Goal: Communication & Community: Answer question/provide support

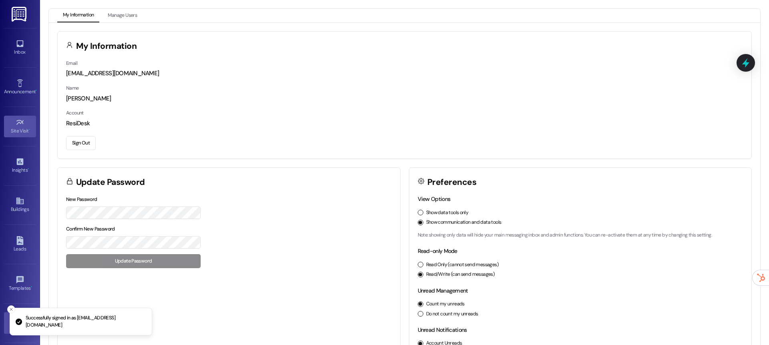
click at [15, 135] on link "Site Visit •" at bounding box center [20, 127] width 32 height 22
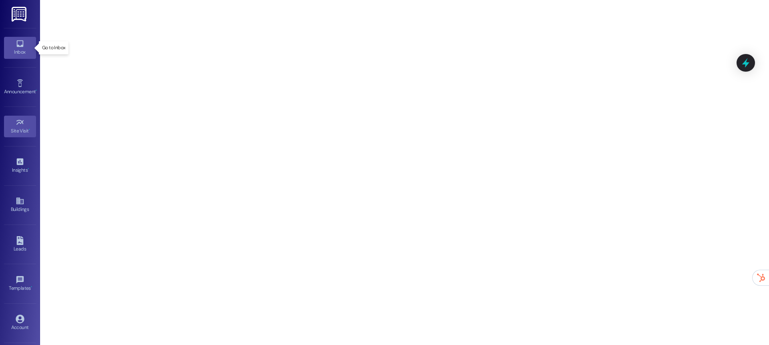
click at [22, 48] on icon at bounding box center [20, 43] width 9 height 9
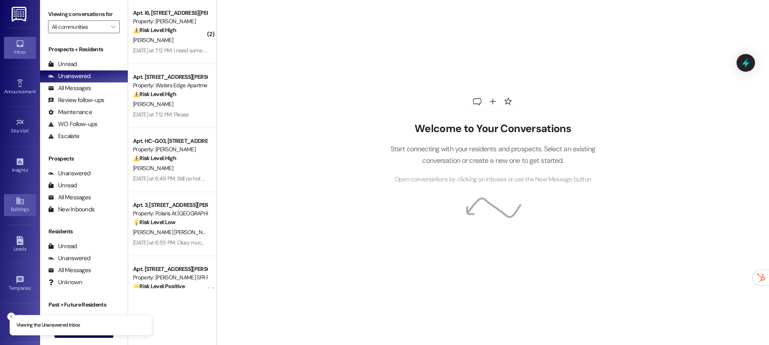
click at [19, 195] on link "Buildings" at bounding box center [20, 205] width 32 height 22
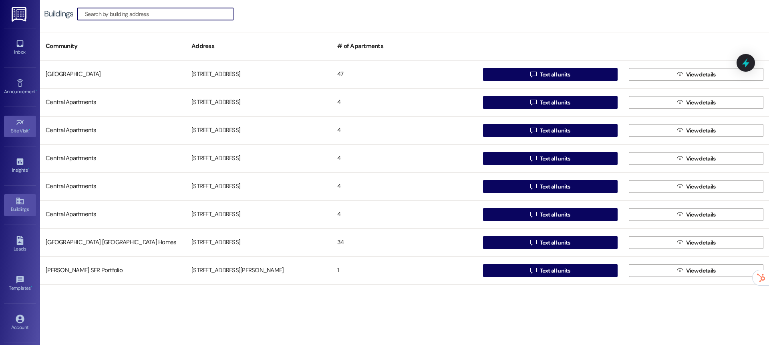
click at [19, 117] on link "Site Visit •" at bounding box center [20, 127] width 32 height 22
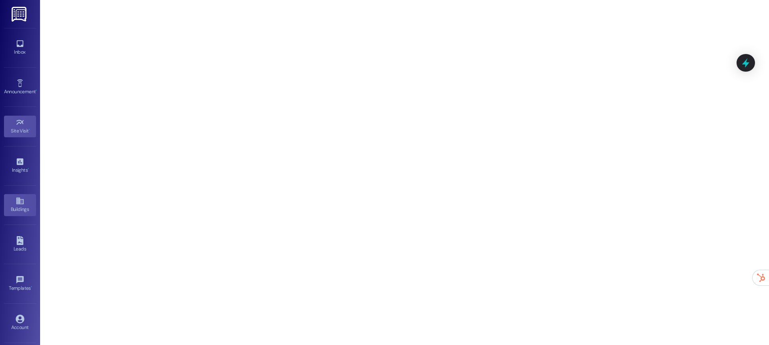
click at [20, 205] on icon at bounding box center [20, 201] width 9 height 9
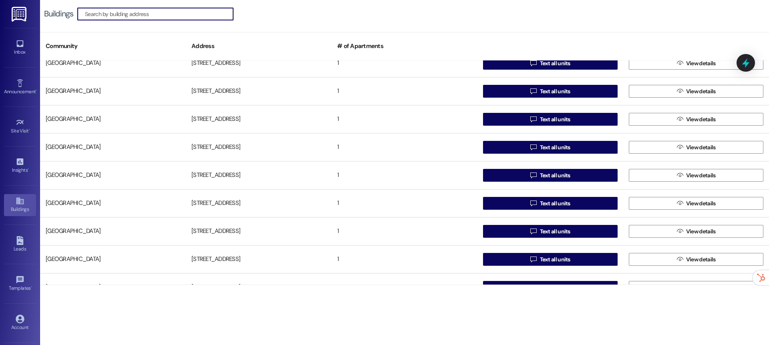
scroll to position [2411, 0]
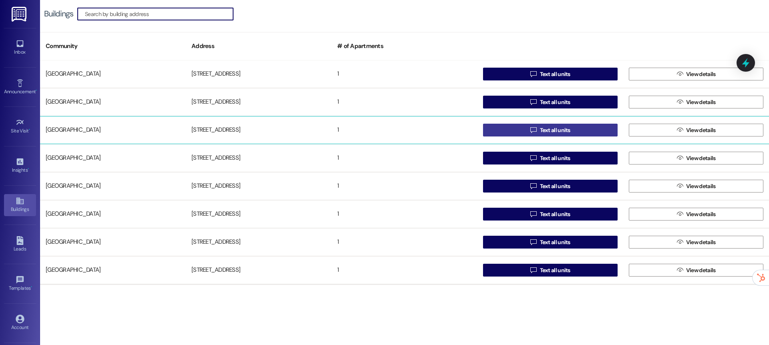
click at [532, 134] on span " Text all units" at bounding box center [550, 130] width 43 height 12
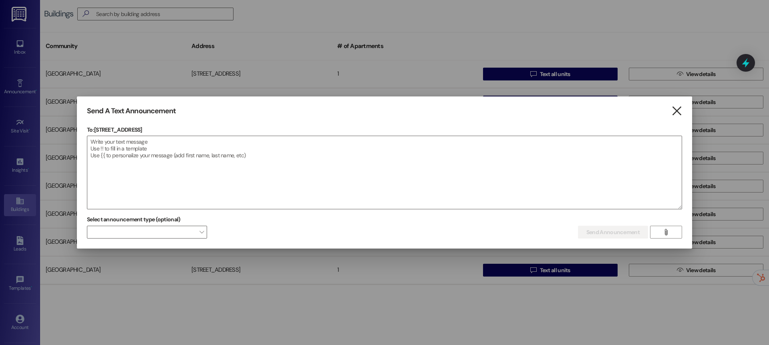
click at [678, 112] on icon "" at bounding box center [676, 111] width 11 height 8
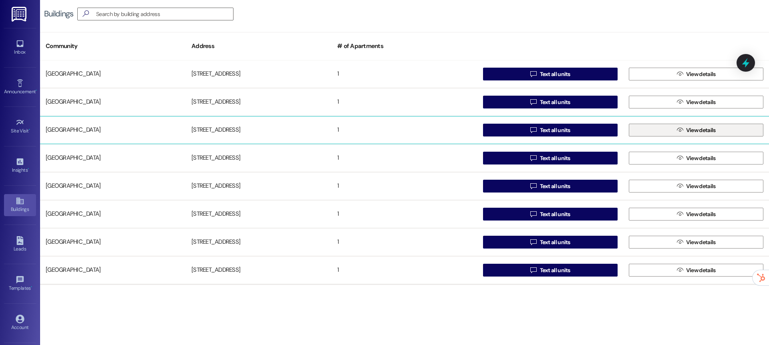
click at [690, 134] on span "View details" at bounding box center [701, 130] width 30 height 8
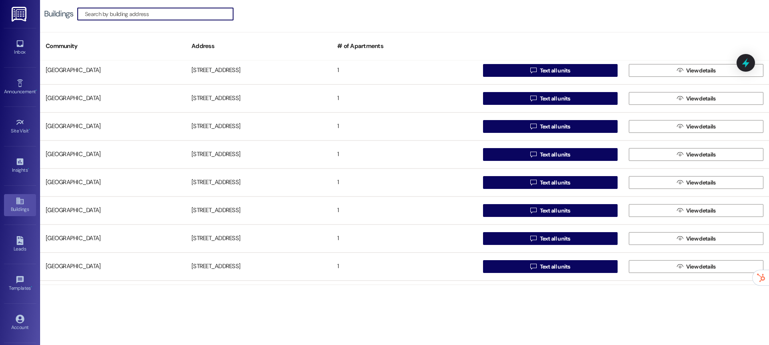
scroll to position [2442, 0]
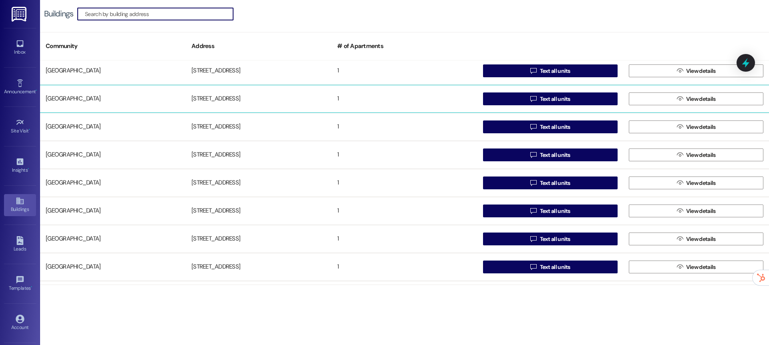
click at [242, 106] on div "[STREET_ADDRESS]" at bounding box center [259, 99] width 146 height 16
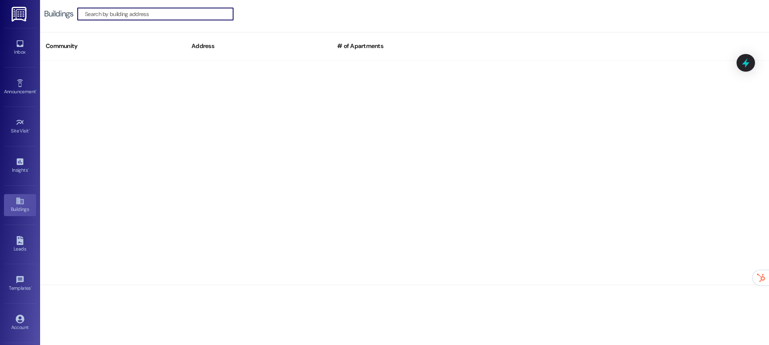
scroll to position [1048, 0]
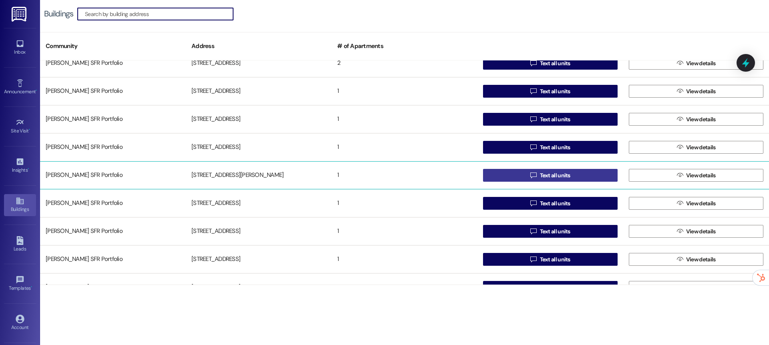
click at [547, 180] on span " Text all units" at bounding box center [550, 175] width 43 height 12
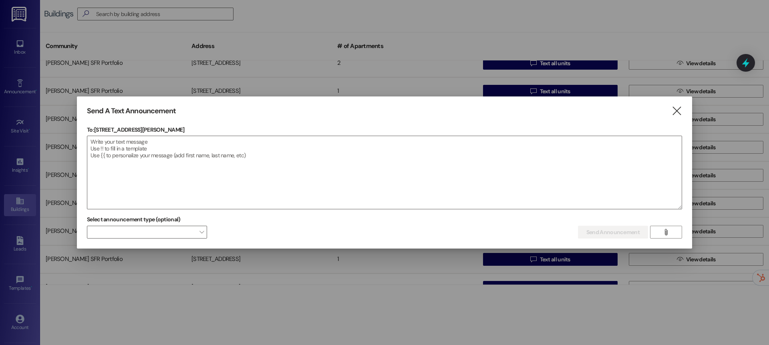
click at [675, 104] on div "Send A Text Announcement  To: [STREET_ADDRESS][PERSON_NAME]  Drop image file …" at bounding box center [384, 173] width 615 height 153
click at [676, 112] on icon "" at bounding box center [676, 111] width 11 height 8
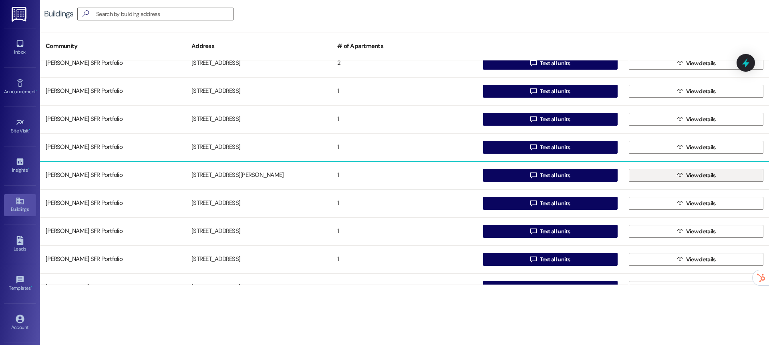
click at [742, 174] on button " View details" at bounding box center [696, 175] width 135 height 13
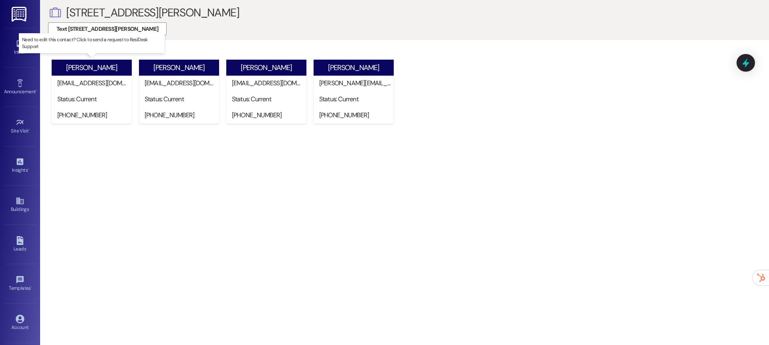
click at [80, 106] on div "Status: Current" at bounding box center [94, 100] width 76 height 16
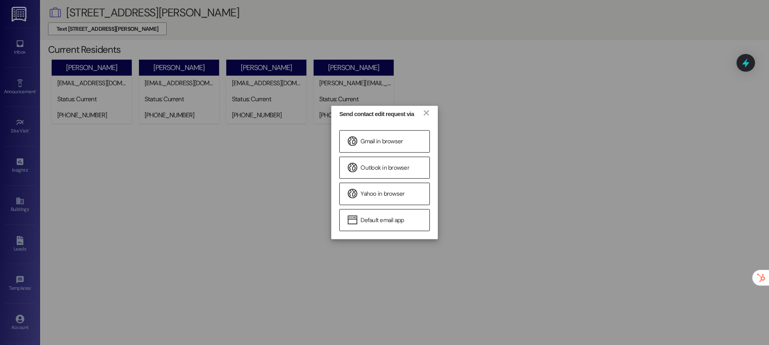
click at [145, 158] on div "Send contact edit request via × Gmail in browser Outlook in browser Yahoo in br…" at bounding box center [384, 172] width 769 height 345
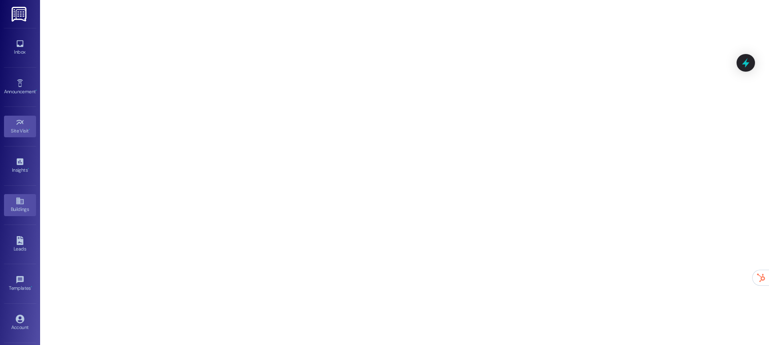
click at [20, 199] on icon at bounding box center [20, 201] width 9 height 9
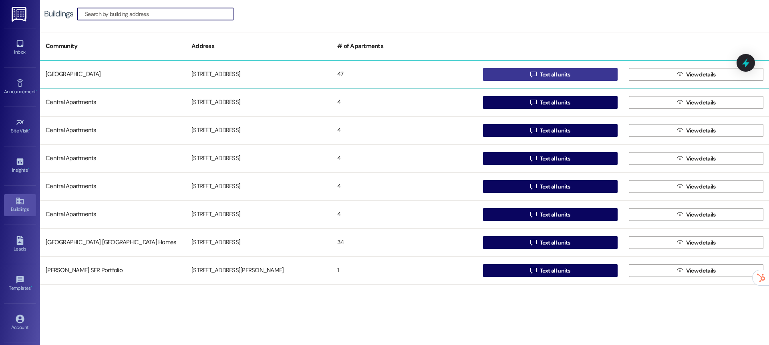
click at [503, 72] on button " Text all units" at bounding box center [550, 74] width 135 height 13
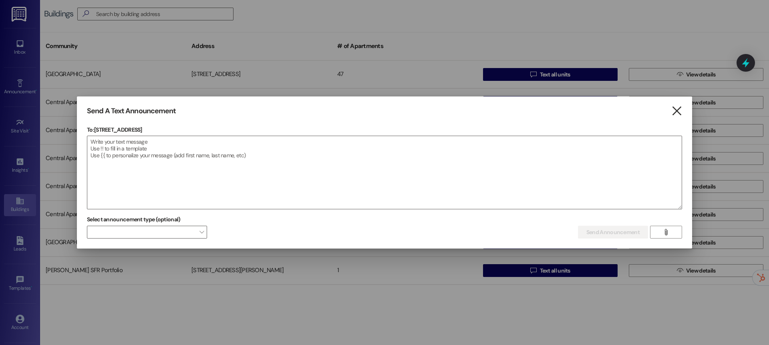
click at [675, 111] on icon "" at bounding box center [676, 111] width 11 height 8
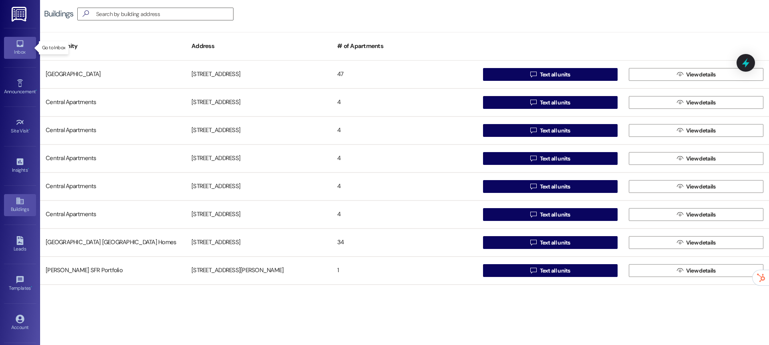
click at [17, 42] on icon at bounding box center [20, 43] width 9 height 9
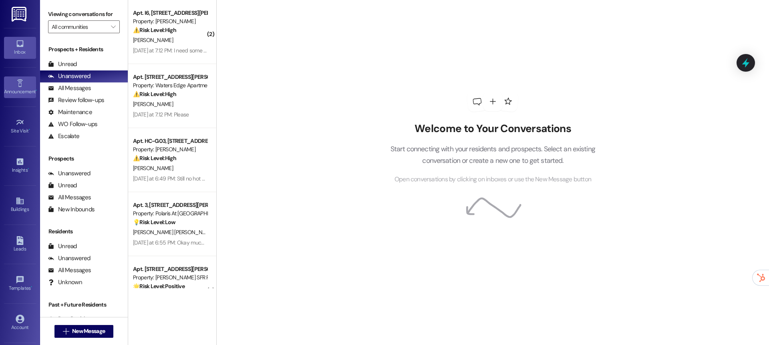
click at [19, 84] on icon at bounding box center [20, 83] width 9 height 9
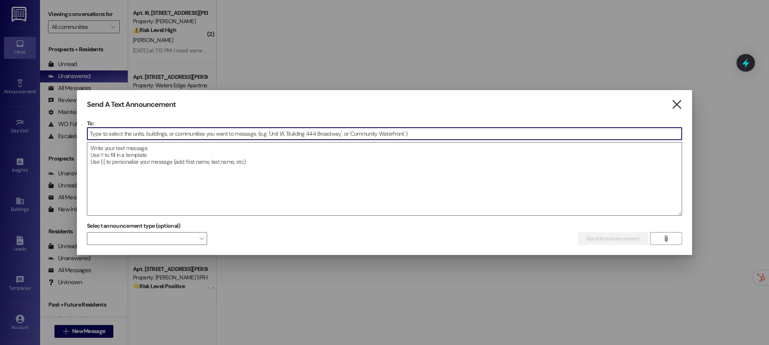
click at [676, 103] on icon "" at bounding box center [676, 105] width 11 height 8
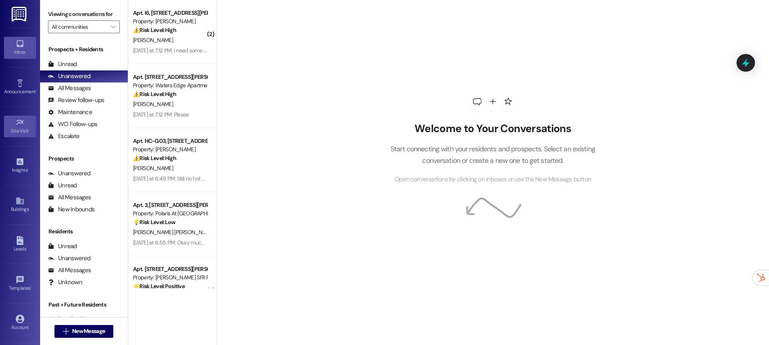
click at [22, 125] on link "Site Visit •" at bounding box center [20, 127] width 32 height 22
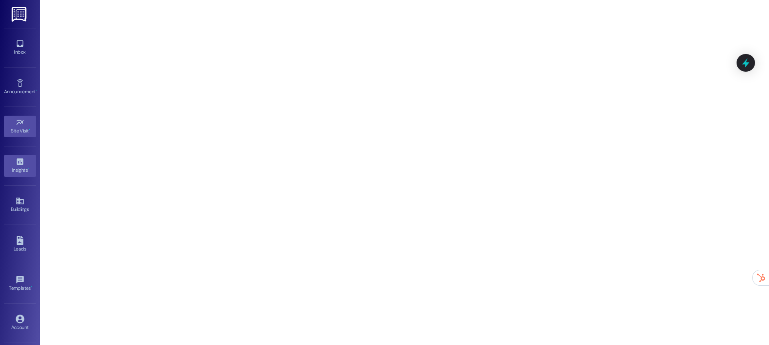
click at [18, 171] on div "Insights •" at bounding box center [20, 170] width 40 height 8
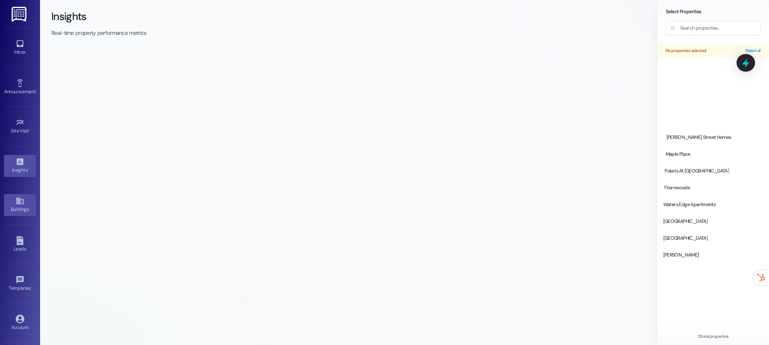
click at [19, 208] on div "Buildings" at bounding box center [20, 209] width 40 height 8
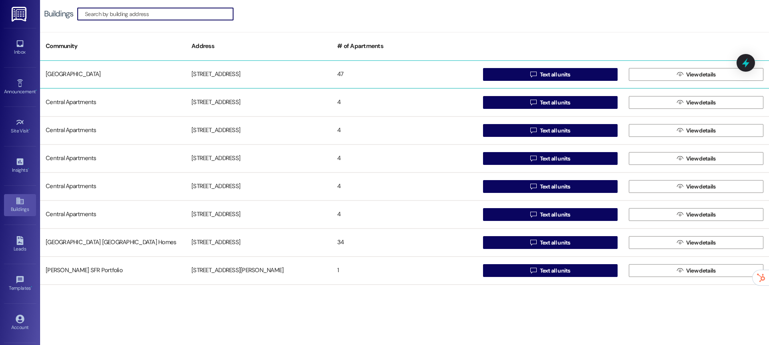
click at [358, 72] on div "47" at bounding box center [405, 74] width 146 height 16
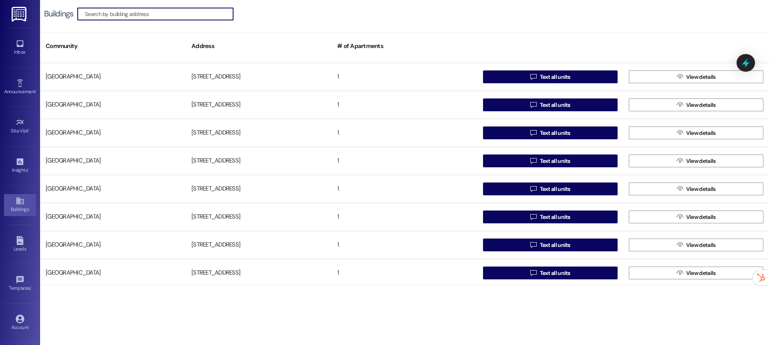
scroll to position [2403, 0]
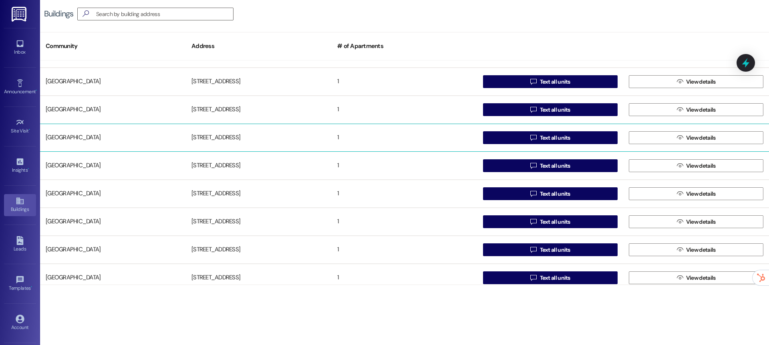
click at [393, 133] on div "1" at bounding box center [405, 138] width 146 height 16
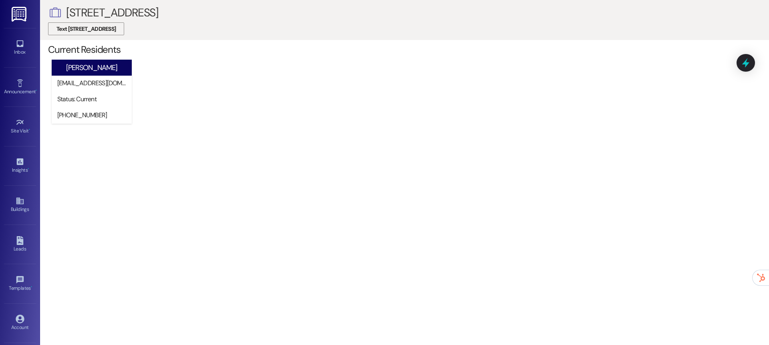
click at [62, 25] on span "Text [STREET_ADDRESS]" at bounding box center [85, 29] width 59 height 8
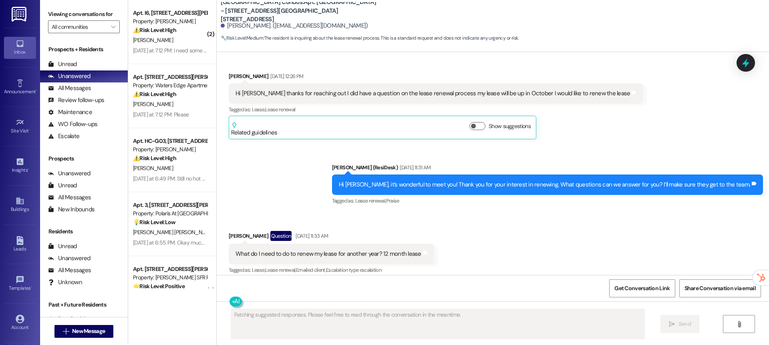
scroll to position [159, 0]
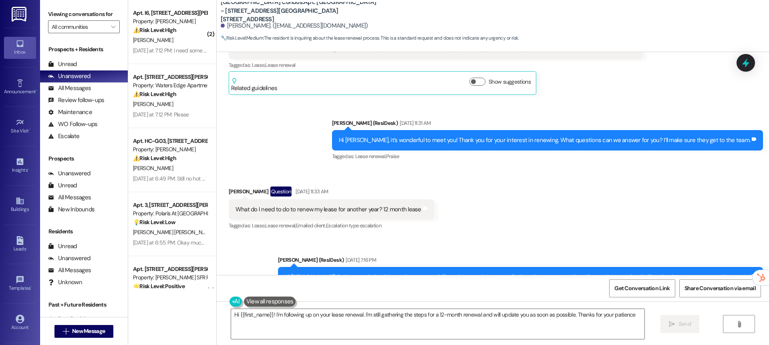
type textarea "Hi {{first_name}}! I'm following up on your lease renewal. I'm still gathering …"
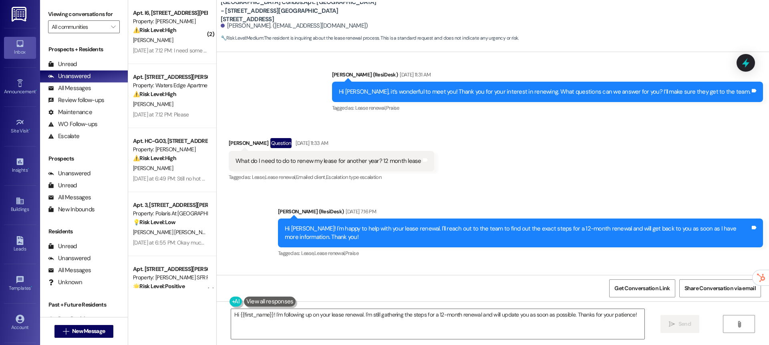
scroll to position [408, 0]
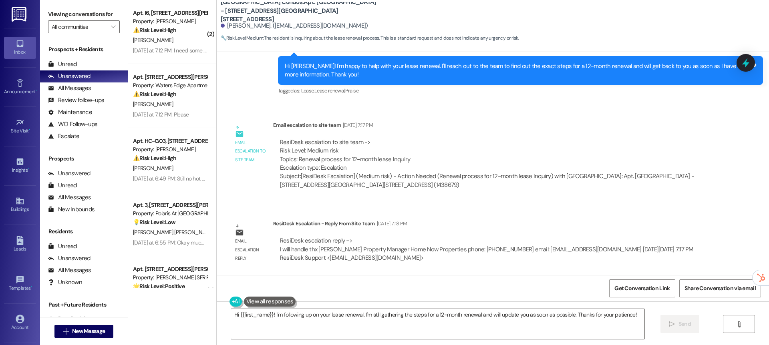
click at [13, 16] on img at bounding box center [20, 14] width 16 height 15
